Goal: Task Accomplishment & Management: Manage account settings

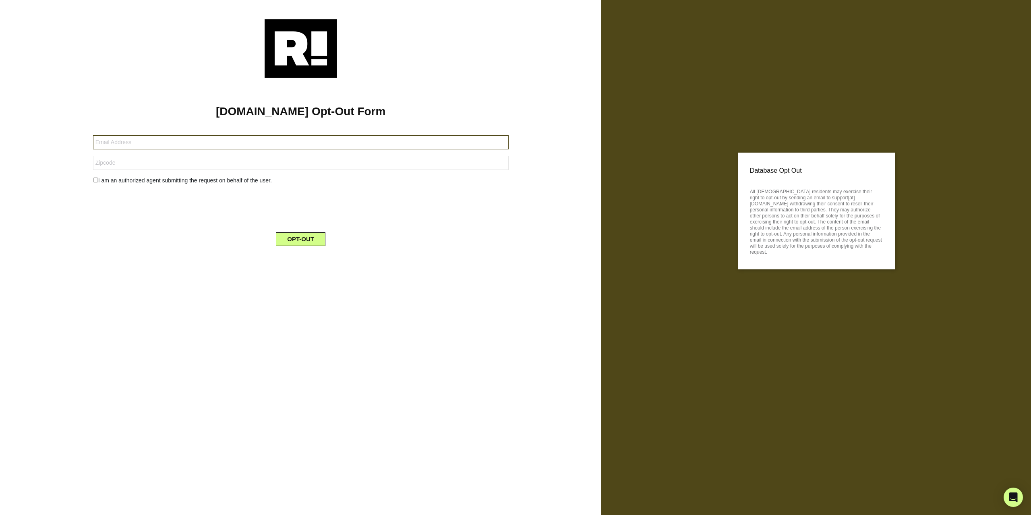
click at [209, 145] on input "text" at bounding box center [301, 142] width 416 height 14
type input "carlos.arboleda@gmail.com"
type input "11102"
click at [97, 181] on input "checkbox" at bounding box center [95, 180] width 5 height 5
checkbox input "true"
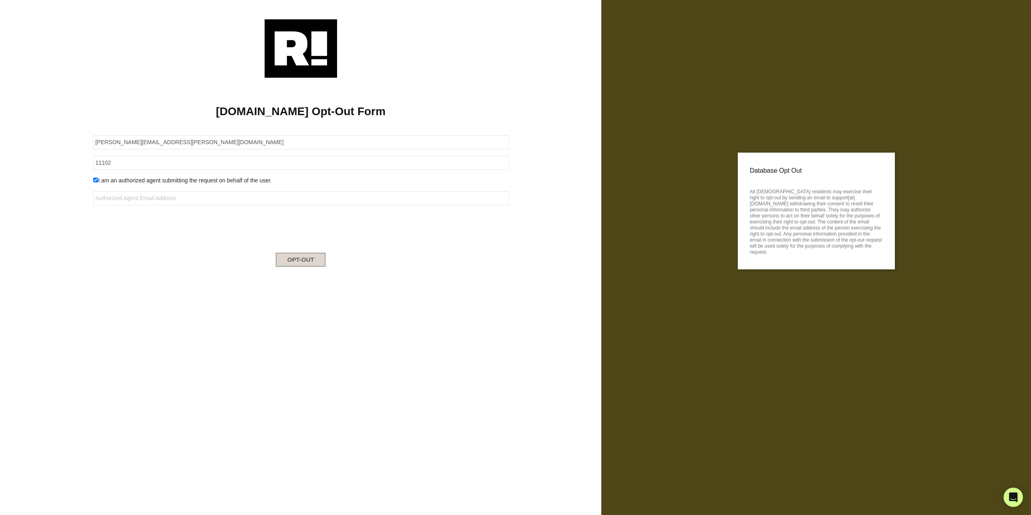
click at [288, 263] on button "OPT-OUT" at bounding box center [301, 260] width 50 height 14
